Goal: Task Accomplishment & Management: Use online tool/utility

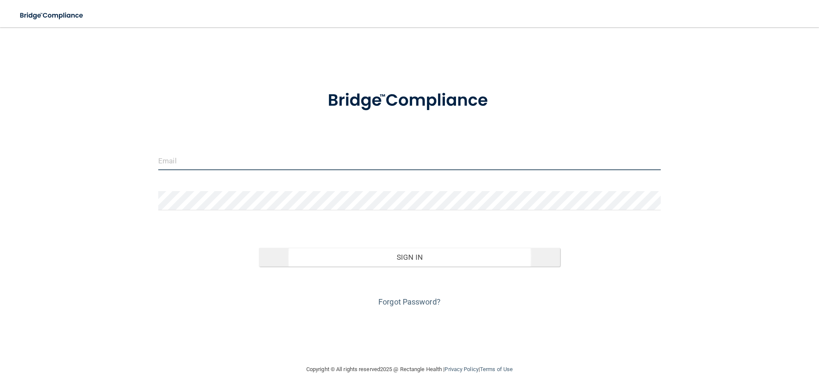
type input "[EMAIL_ADDRESS][DOMAIN_NAME]"
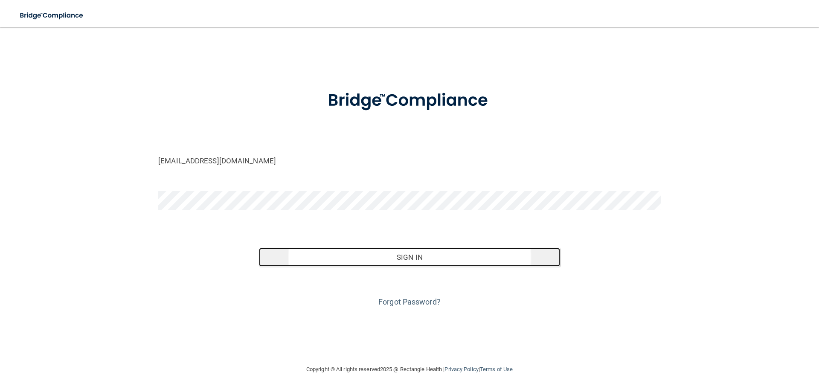
drag, startPoint x: 419, startPoint y: 252, endPoint x: 404, endPoint y: 253, distance: 14.1
click at [419, 252] on button "Sign In" at bounding box center [410, 257] width 302 height 19
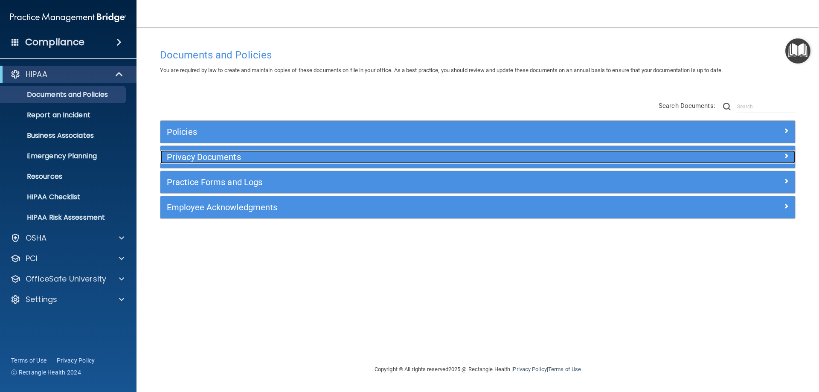
click at [215, 150] on div "Privacy Documents" at bounding box center [398, 157] width 476 height 14
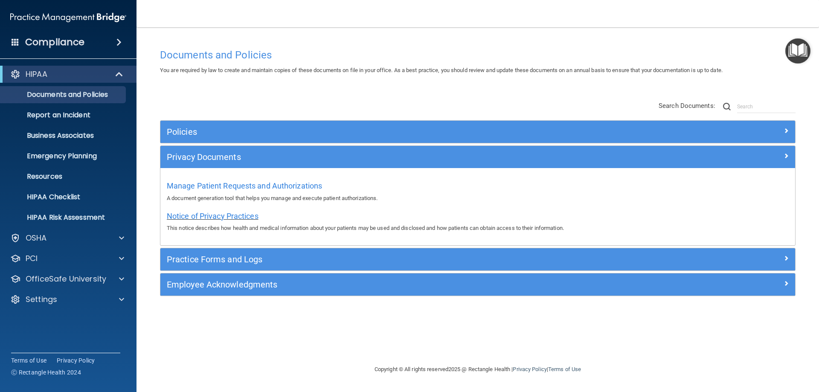
click at [230, 215] on span "Notice of Privacy Practices" at bounding box center [213, 216] width 92 height 9
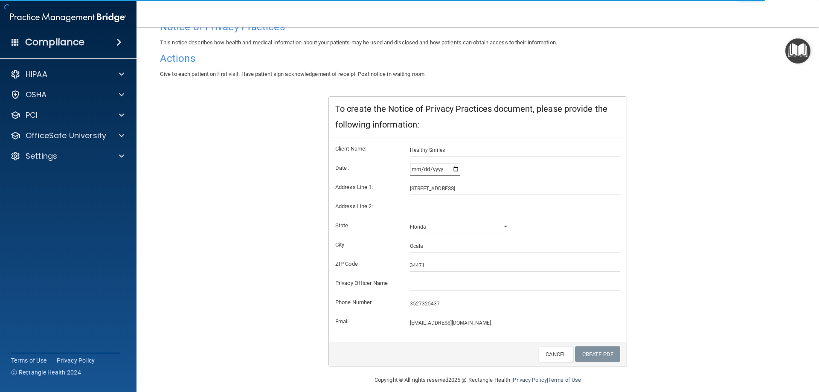
scroll to position [81, 0]
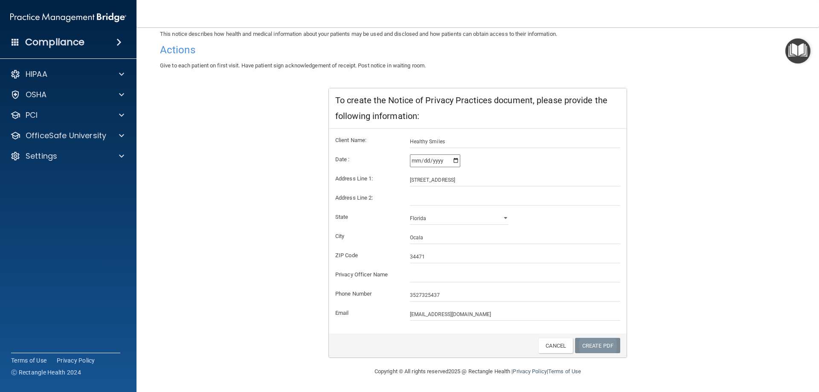
click at [590, 349] on link "Create PDF" at bounding box center [597, 346] width 45 height 16
click at [588, 348] on link "Create PDF" at bounding box center [597, 346] width 45 height 16
click at [589, 345] on link "Create PDF" at bounding box center [597, 346] width 45 height 16
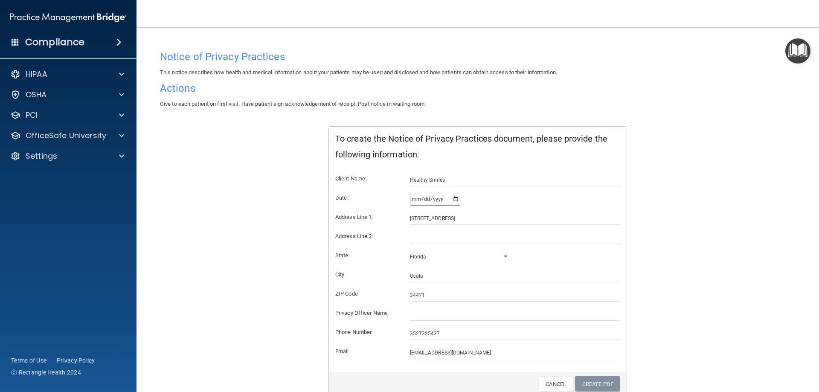
scroll to position [0, 0]
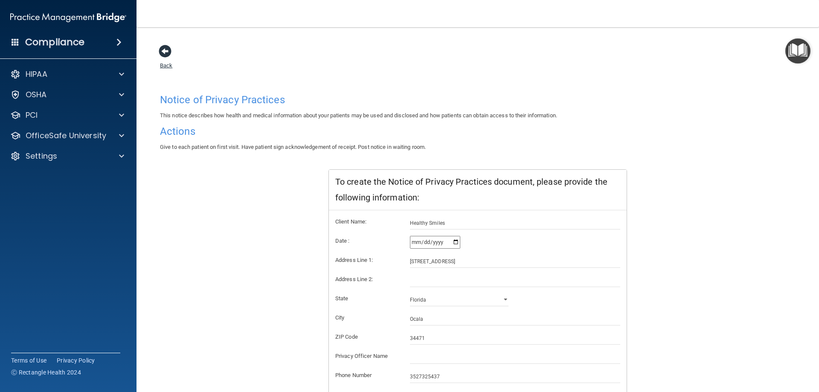
click at [162, 51] on span at bounding box center [165, 51] width 13 height 13
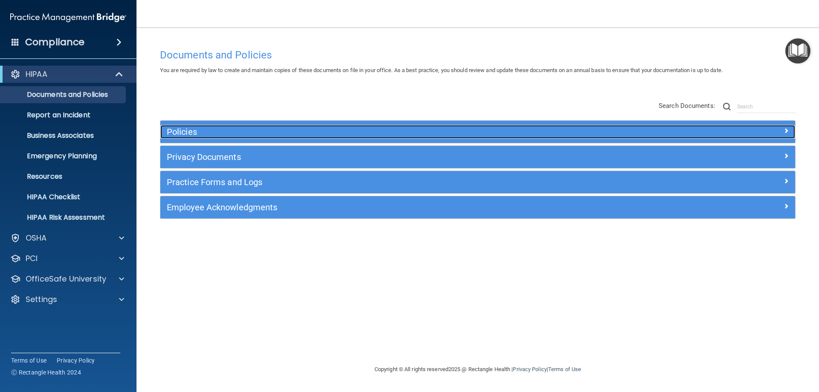
click at [186, 130] on h5 "Policies" at bounding box center [398, 131] width 463 height 9
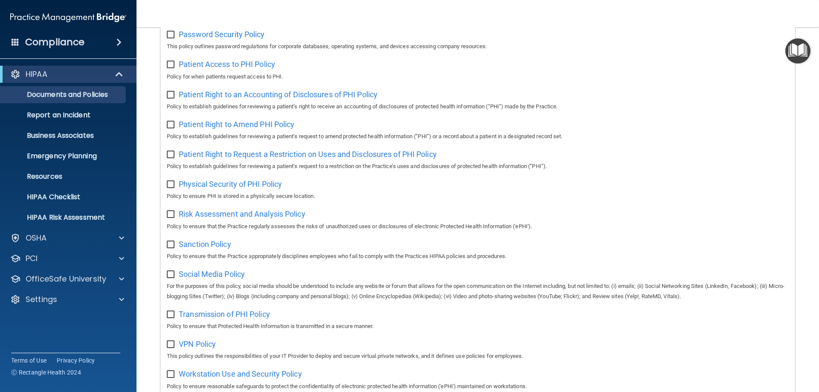
scroll to position [567, 0]
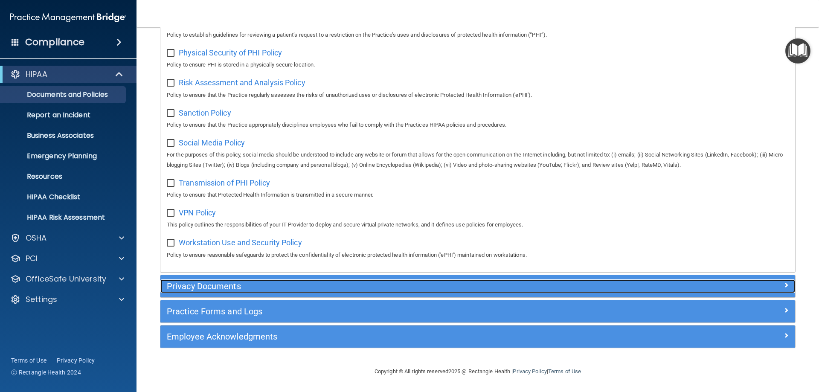
click at [226, 284] on h5 "Privacy Documents" at bounding box center [398, 286] width 463 height 9
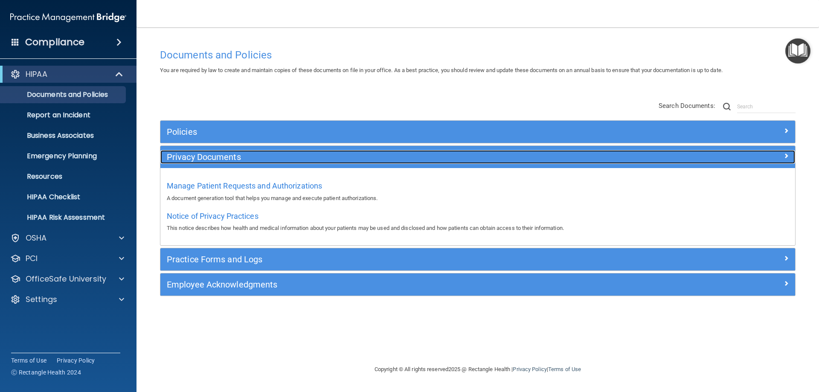
scroll to position [0, 0]
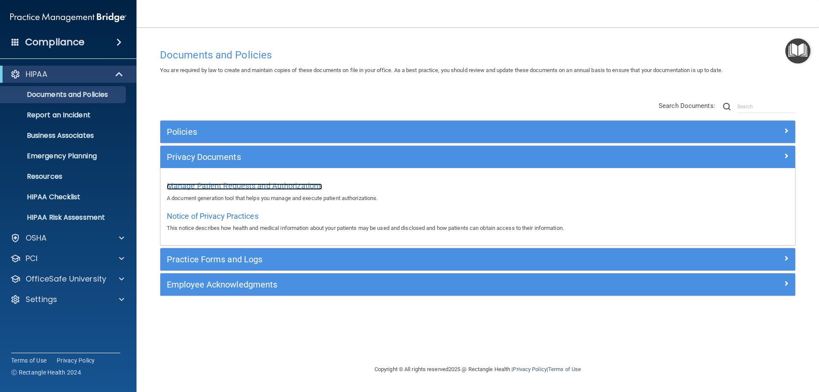
click at [287, 185] on span "Manage Patient Requests and Authorizations" at bounding box center [244, 185] width 155 height 9
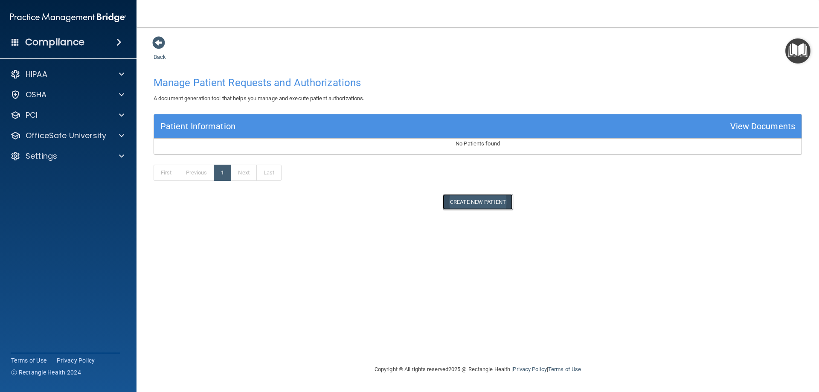
click at [481, 199] on button "Create New Patient" at bounding box center [478, 202] width 70 height 16
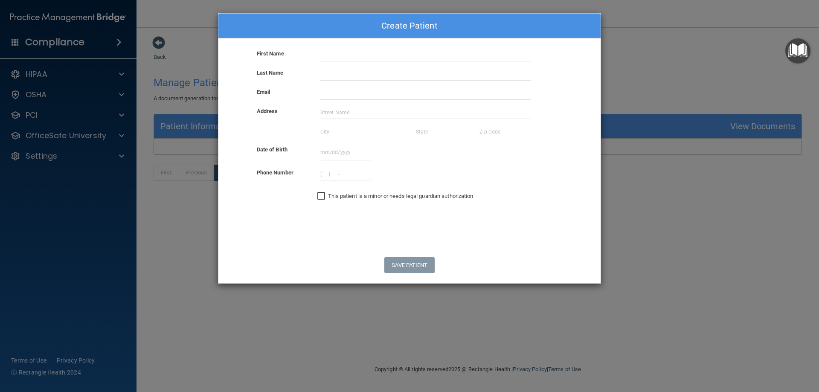
click at [719, 95] on div "Create Patient First Name Last Name Email Address Date of Birth October 2025 Su…" at bounding box center [409, 196] width 819 height 392
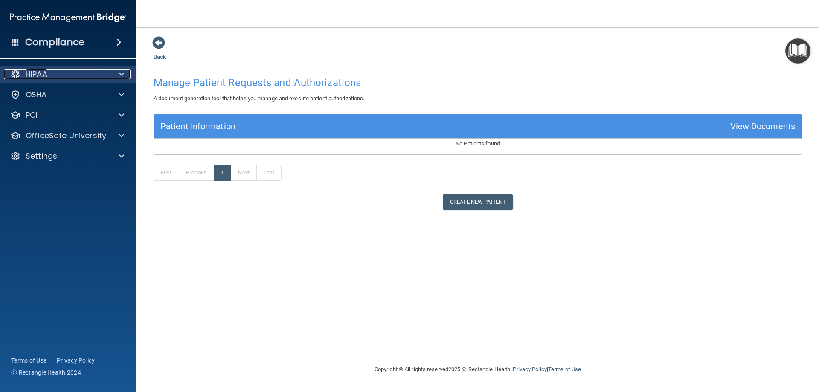
click at [70, 76] on div "HIPAA" at bounding box center [57, 74] width 106 height 10
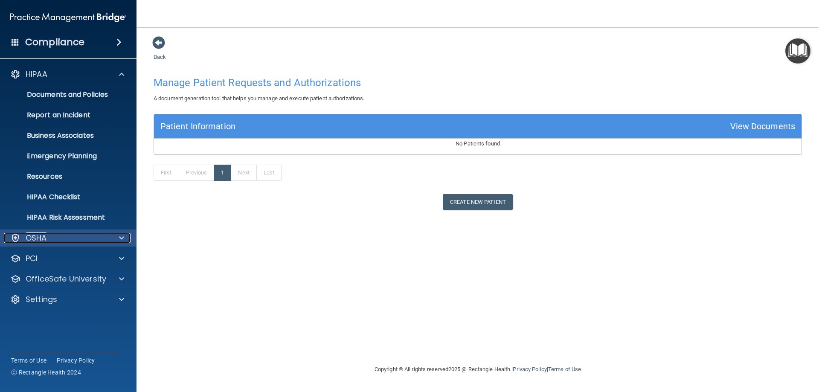
click at [87, 235] on div "OSHA" at bounding box center [57, 238] width 106 height 10
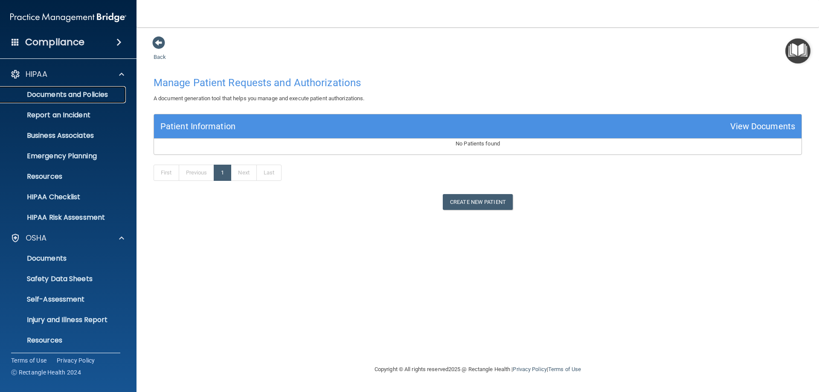
click at [81, 90] on p "Documents and Policies" at bounding box center [64, 94] width 116 height 9
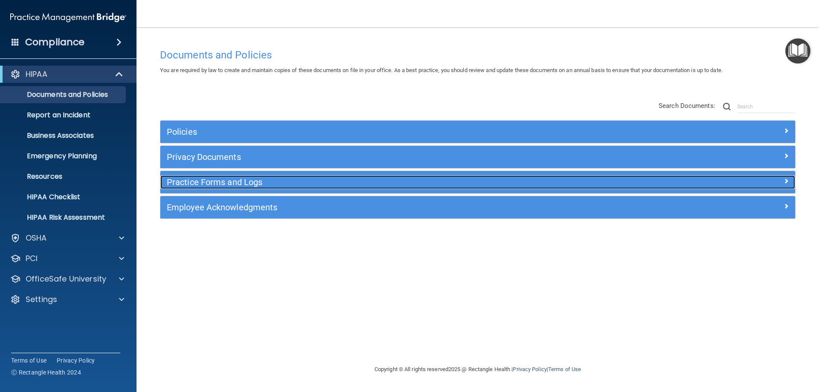
click at [199, 180] on h5 "Practice Forms and Logs" at bounding box center [398, 181] width 463 height 9
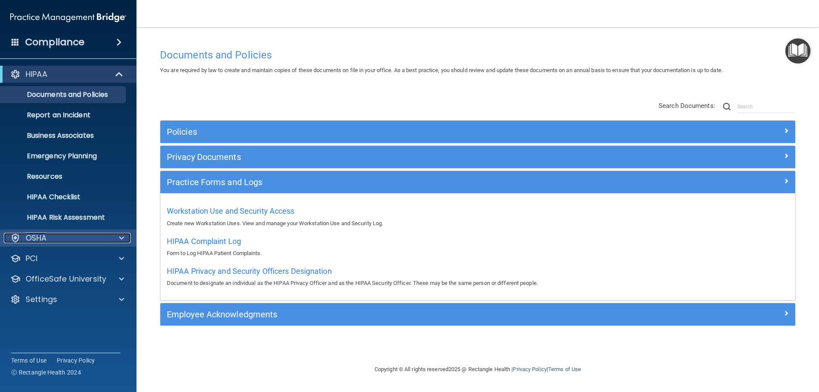
click at [87, 238] on div "OSHA" at bounding box center [57, 238] width 106 height 10
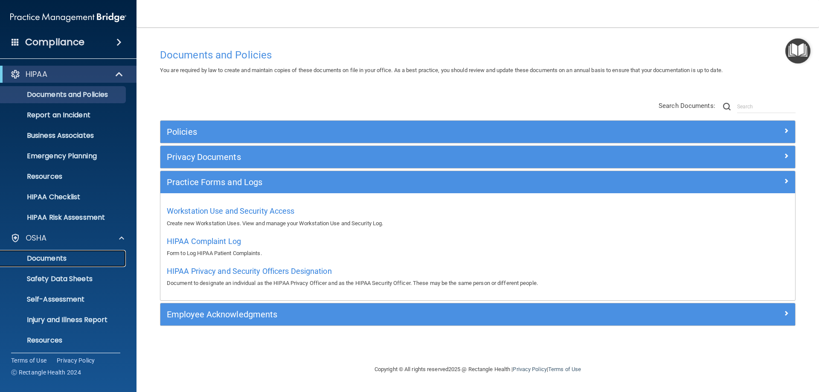
click at [71, 254] on p "Documents" at bounding box center [64, 258] width 116 height 9
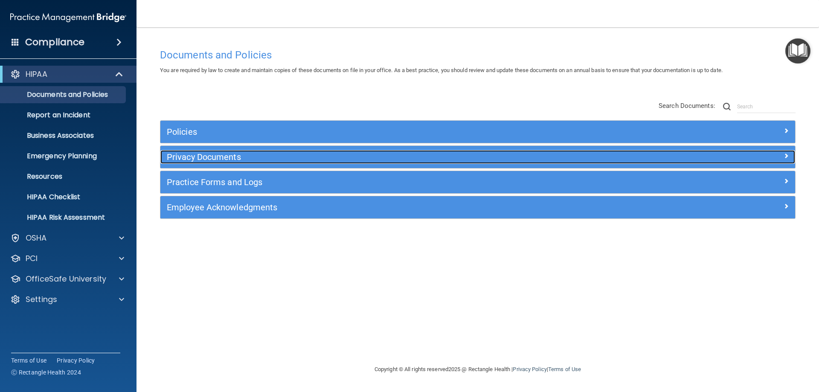
click at [188, 157] on h5 "Privacy Documents" at bounding box center [398, 156] width 463 height 9
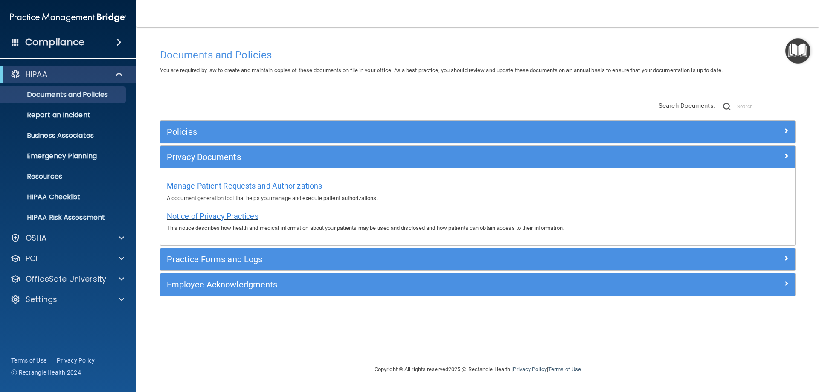
click at [193, 214] on span "Notice of Privacy Practices" at bounding box center [213, 216] width 92 height 9
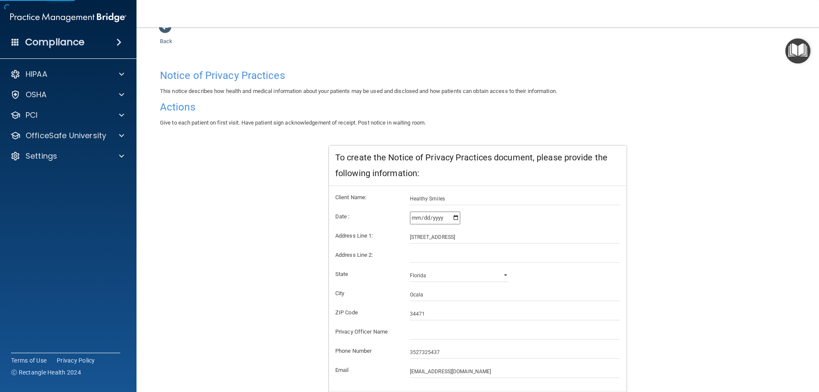
scroll to position [81, 0]
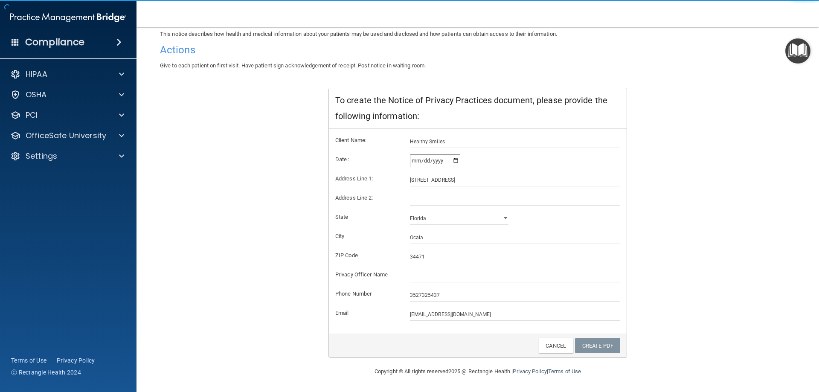
click at [426, 162] on input "[DATE]" at bounding box center [435, 160] width 50 height 13
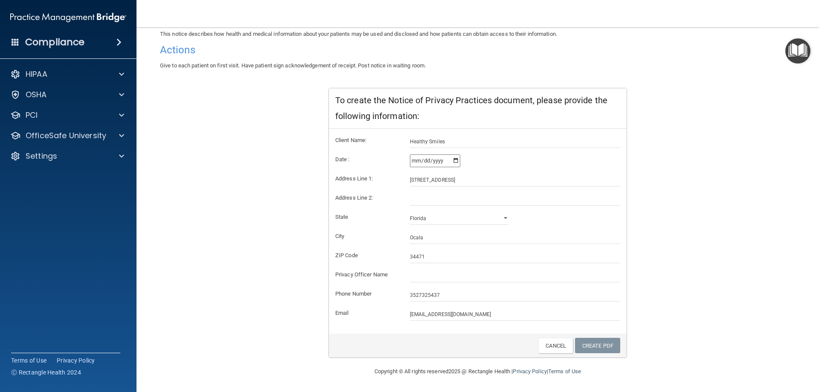
click at [499, 166] on div "[DATE]" at bounding box center [515, 160] width 211 height 13
click at [424, 157] on input "2025-10-09" at bounding box center [435, 160] width 50 height 13
type input "2025-10-08"
click at [715, 132] on div "Notice of Privacy Practices This notice describes how health and medical inform…" at bounding box center [478, 183] width 636 height 350
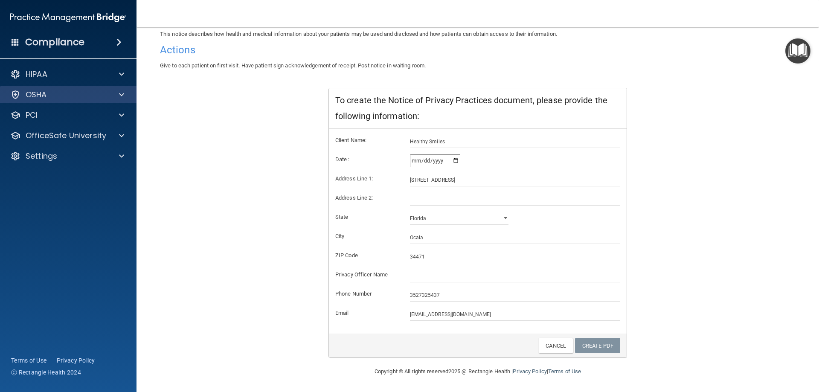
click at [84, 86] on div "OSHA" at bounding box center [68, 94] width 137 height 17
click at [84, 90] on div "OSHA" at bounding box center [57, 95] width 106 height 10
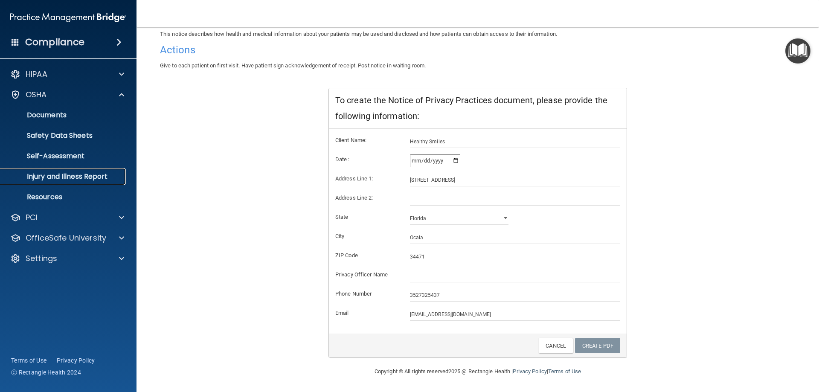
click at [97, 176] on p "Injury and Illness Report" at bounding box center [64, 176] width 116 height 9
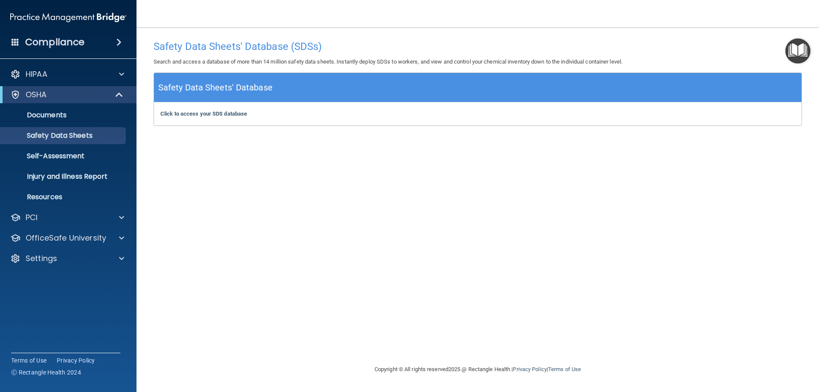
click at [97, 42] on div "Compliance" at bounding box center [68, 42] width 137 height 19
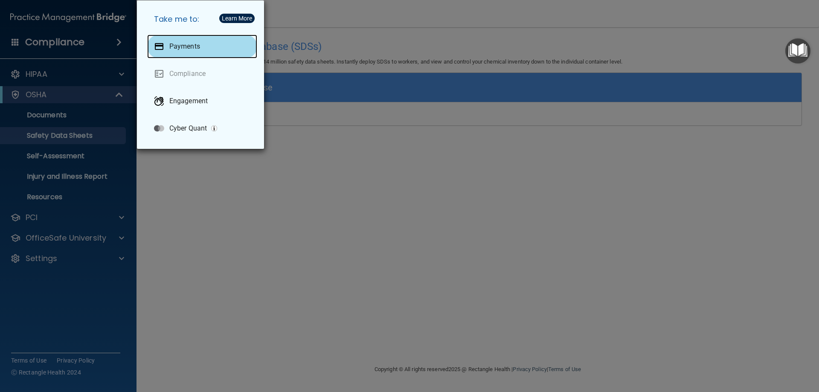
click at [196, 51] on div "Payments" at bounding box center [202, 47] width 110 height 24
